Goal: Transaction & Acquisition: Obtain resource

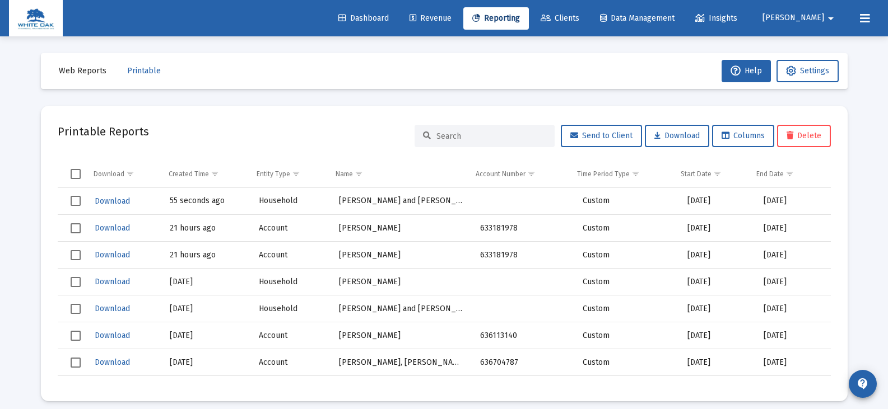
scroll to position [9, 0]
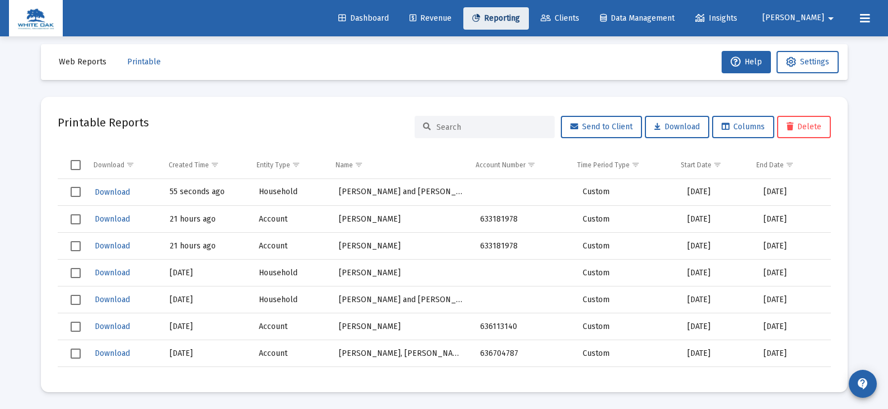
click at [520, 21] on span "Reporting" at bounding box center [496, 18] width 48 height 10
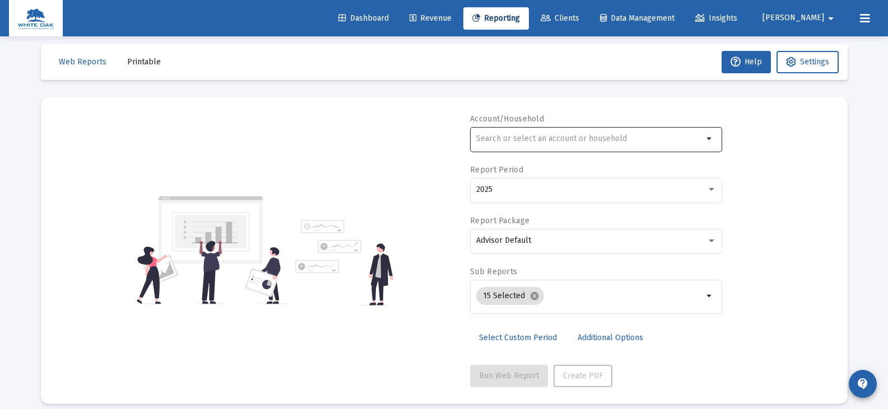
click at [497, 133] on div at bounding box center [589, 138] width 227 height 27
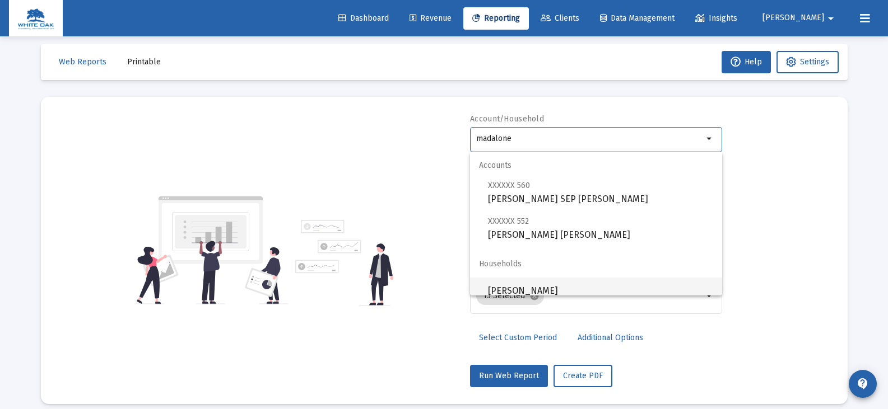
click at [512, 290] on span "[PERSON_NAME]" at bounding box center [600, 291] width 225 height 27
type input "[PERSON_NAME]"
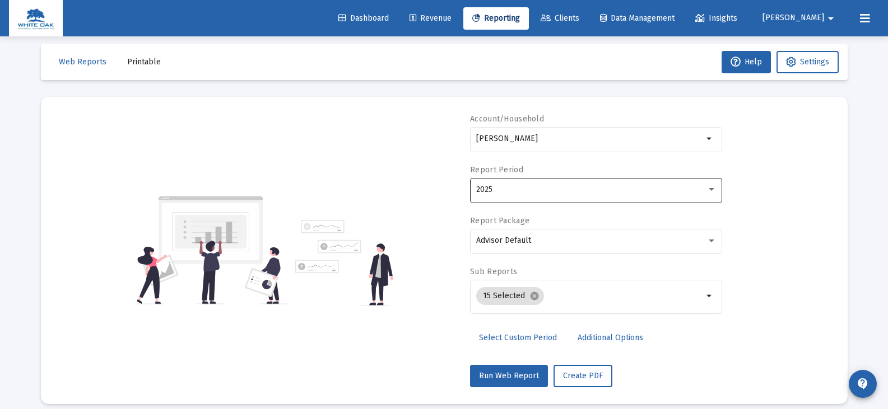
click at [506, 197] on div "2025" at bounding box center [596, 189] width 240 height 27
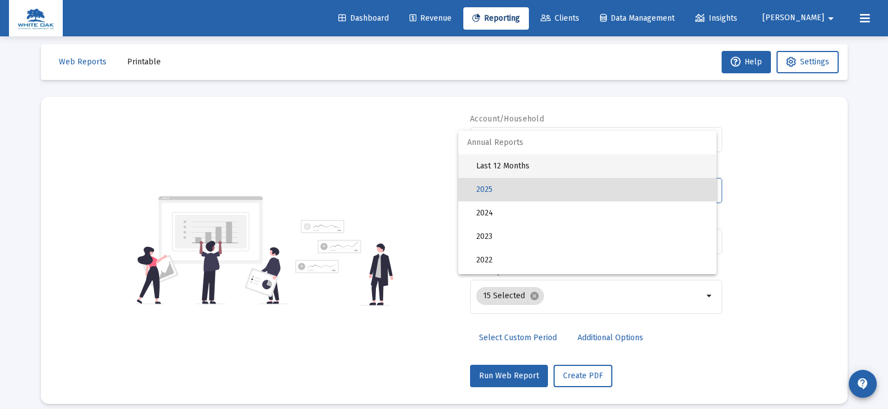
click at [504, 168] on span "Last 12 Months" at bounding box center [591, 167] width 231 height 24
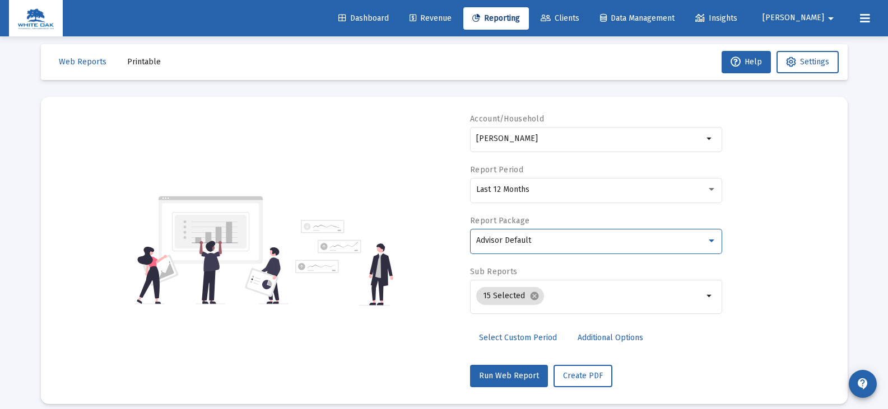
click at [509, 240] on span "Advisor Default" at bounding box center [503, 241] width 55 height 10
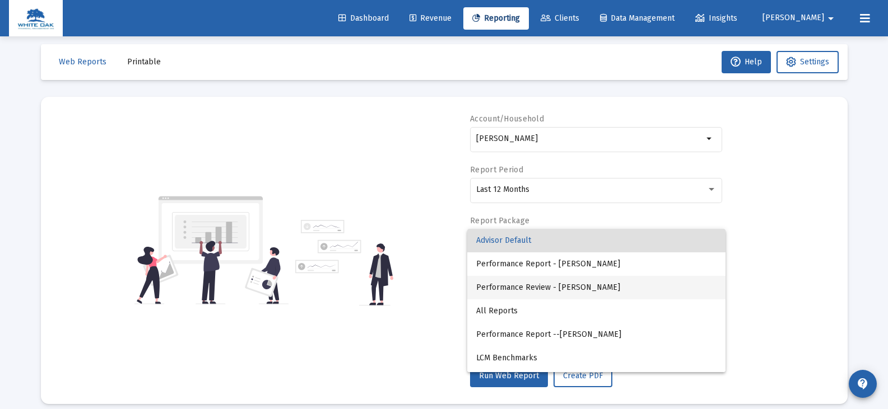
click at [511, 287] on span "Performance Review - [PERSON_NAME]" at bounding box center [596, 288] width 240 height 24
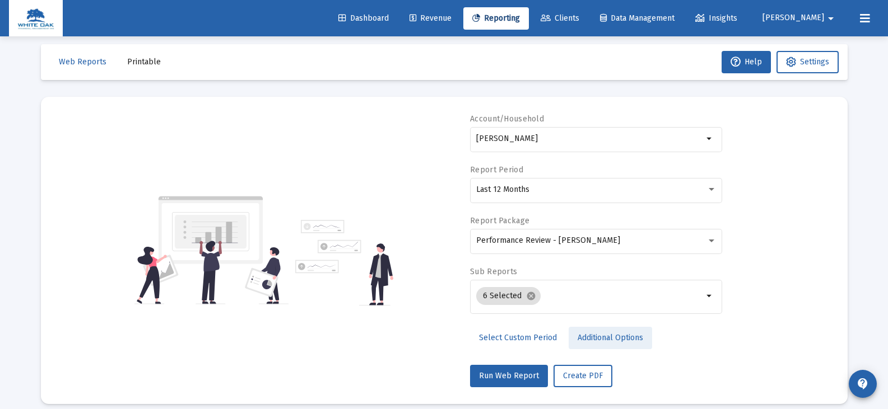
click at [581, 341] on span "Additional Options" at bounding box center [610, 338] width 66 height 10
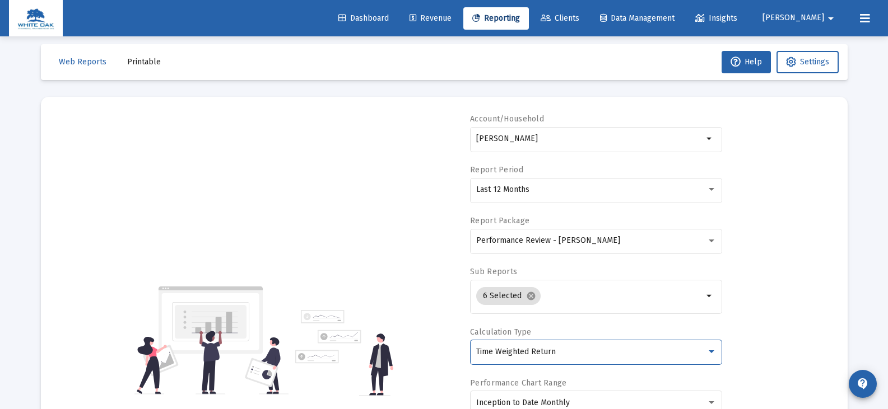
click at [539, 347] on span "Time Weighted Return" at bounding box center [516, 352] width 80 height 10
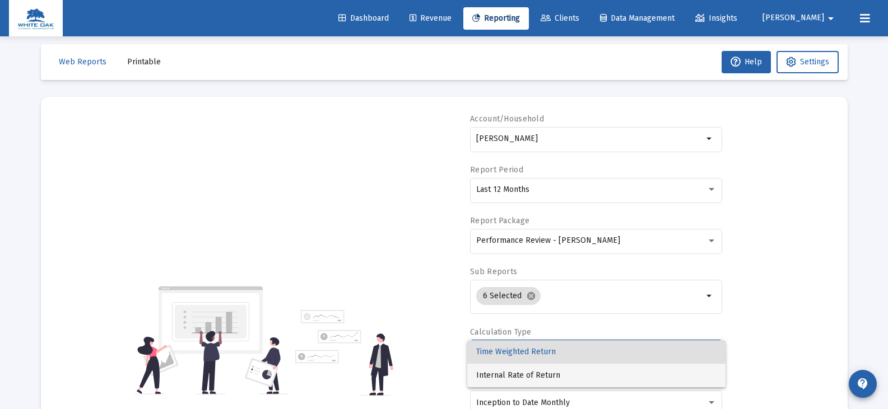
click at [532, 376] on span "Internal Rate of Return" at bounding box center [596, 376] width 240 height 24
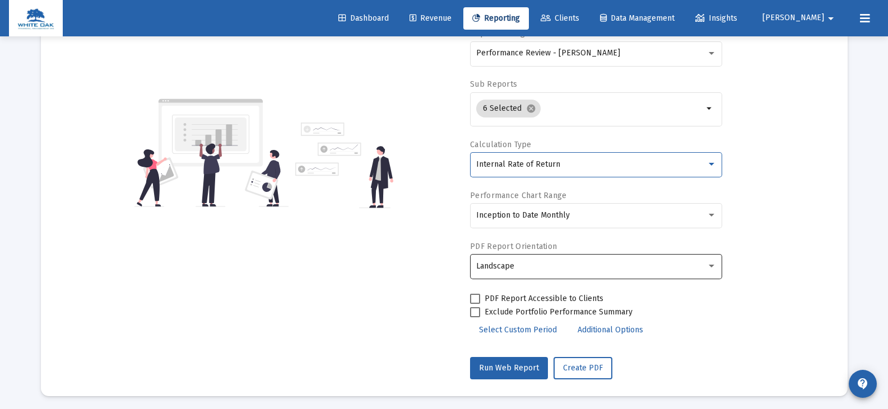
scroll to position [201, 0]
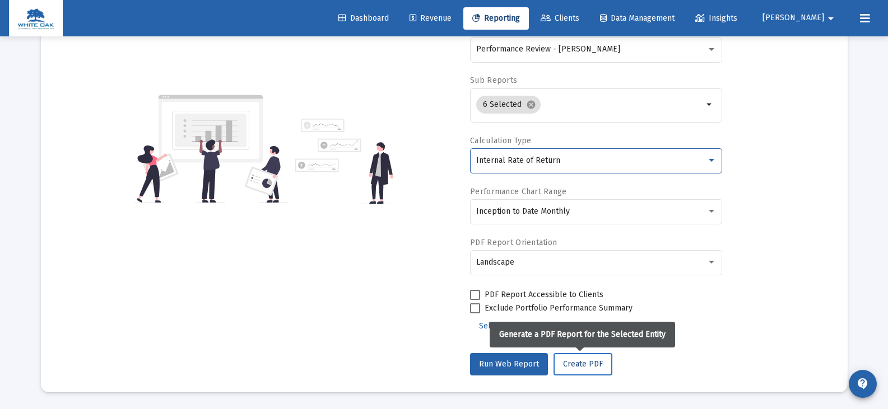
click at [564, 369] on button "Create PDF" at bounding box center [582, 364] width 59 height 22
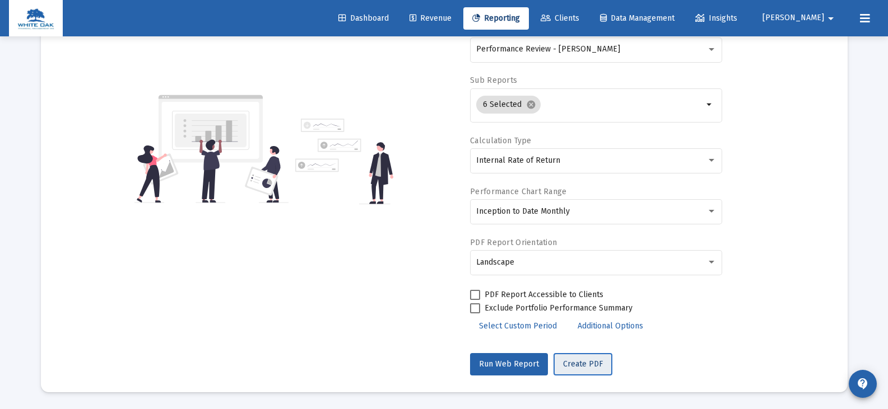
click at [588, 361] on span "Create PDF" at bounding box center [583, 365] width 40 height 10
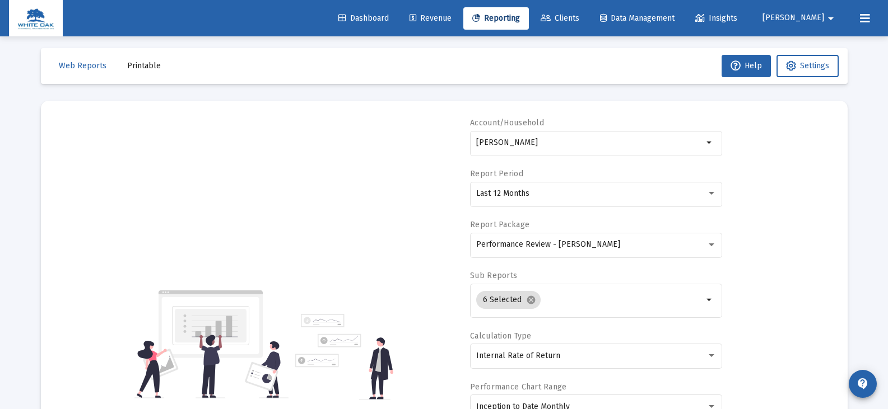
scroll to position [0, 0]
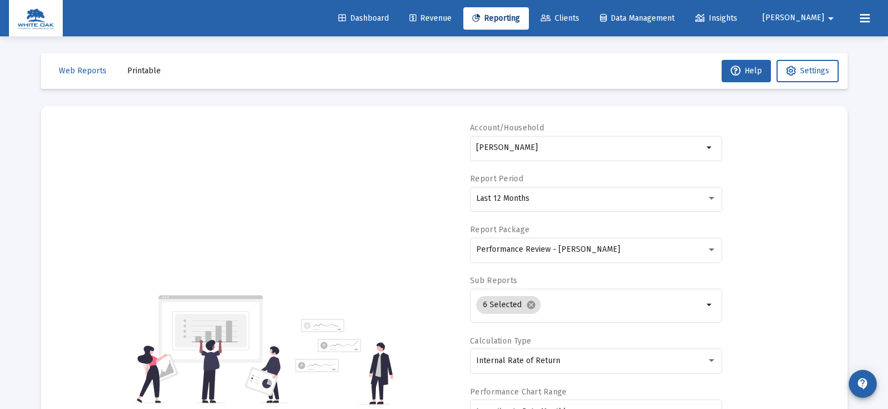
click at [128, 71] on span "Printable" at bounding box center [144, 71] width 34 height 10
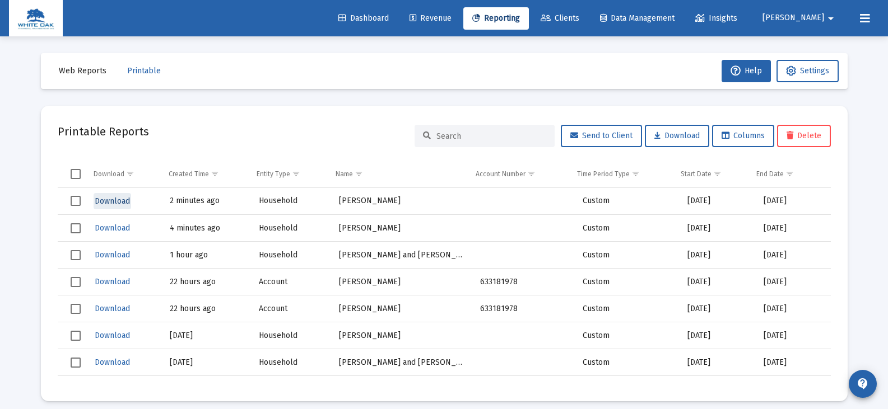
click at [117, 201] on span "Download" at bounding box center [112, 202] width 35 height 10
